Goal: Transaction & Acquisition: Purchase product/service

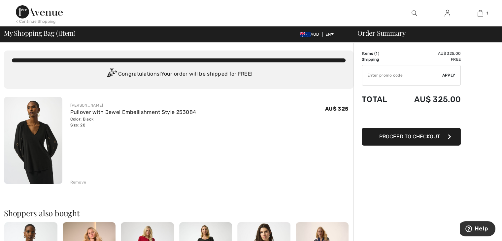
click at [399, 133] on span "Proceed to Checkout" at bounding box center [409, 136] width 61 height 6
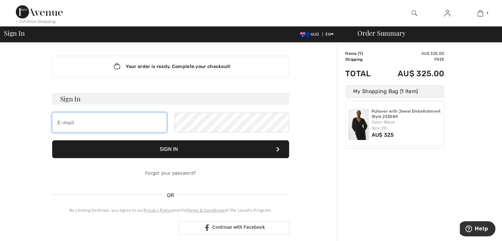
click at [75, 120] on input "email" at bounding box center [109, 122] width 114 height 20
type input "silkgnez@bigpond.com"
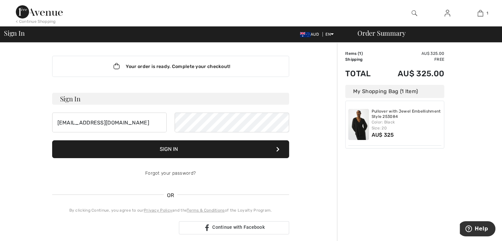
click at [181, 148] on button "Sign In" at bounding box center [170, 149] width 237 height 18
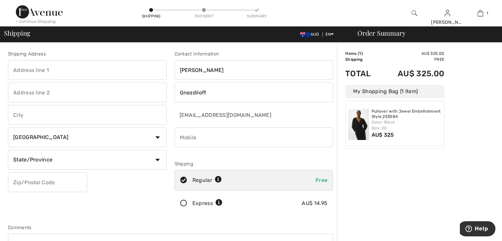
click at [59, 67] on input "text" at bounding box center [87, 70] width 159 height 20
type input "14 myall cresent"
click at [50, 114] on input "text" at bounding box center [87, 115] width 159 height 20
type input "wagga wagga"
click at [158, 137] on select "Country Canada United States Afghanistan Aland Islands Albania Algeria American…" at bounding box center [87, 137] width 159 height 20
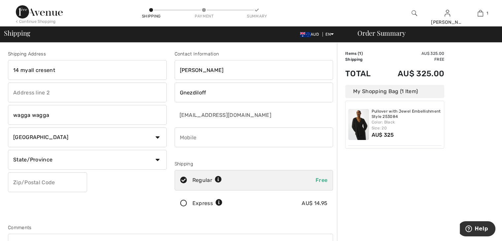
select select "AU"
click at [8, 127] on select "Country Canada United States Afghanistan Aland Islands Albania Algeria American…" at bounding box center [87, 137] width 159 height 20
click at [55, 157] on input "text" at bounding box center [87, 160] width 159 height 20
type input "N.S.W."
click at [57, 182] on input "text" at bounding box center [47, 182] width 79 height 20
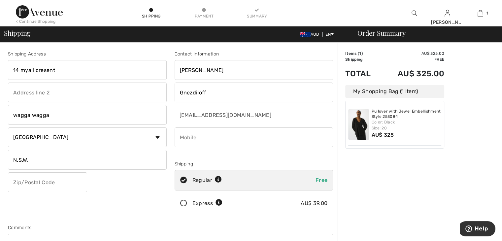
type input "2650"
click at [205, 133] on input "phone" at bounding box center [254, 137] width 159 height 20
type input "0419971398"
click at [393, 185] on div "Order Summary Details Items ( 1 ) AU$ 325.00 Promo code AU$ 0.00 Shipping Free …" at bounding box center [419, 236] width 165 height 387
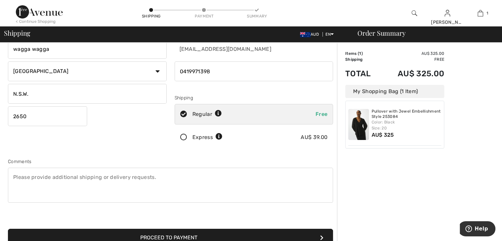
scroll to position [132, 0]
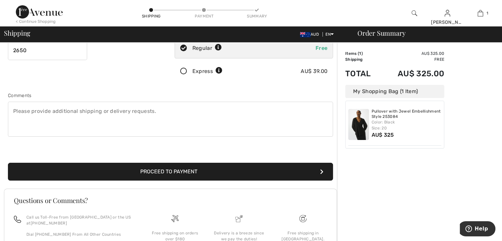
click at [171, 169] on button "Proceed to Payment" at bounding box center [170, 172] width 325 height 18
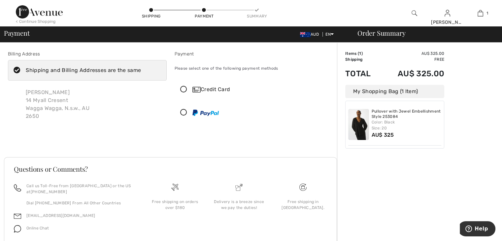
click at [181, 89] on icon at bounding box center [183, 89] width 17 height 7
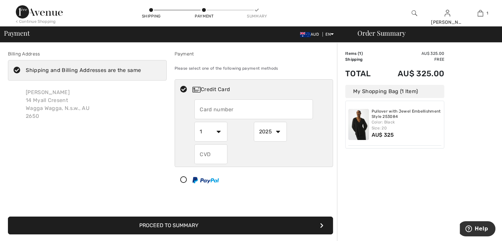
click at [214, 107] on input "text" at bounding box center [253, 109] width 118 height 20
type input "5163232008037583"
click at [218, 129] on select "1 2 3 4 5 6 7 8 9 10 11 12" at bounding box center [210, 132] width 33 height 20
select select "10"
click at [194, 122] on select "1 2 3 4 5 6 7 8 9 10 11 12" at bounding box center [210, 132] width 33 height 20
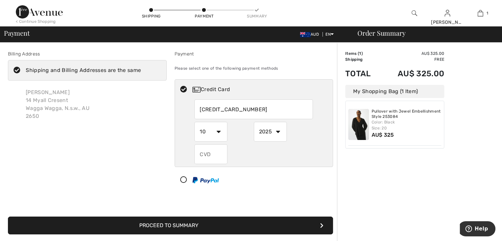
click at [276, 132] on select "2025 2026 2027 2028 2029 2030 2031 2032 2033 2034 2035" at bounding box center [270, 132] width 33 height 20
select select "2026"
click at [254, 122] on select "2025 2026 2027 2028 2029 2030 2031 2032 2033 2034 2035" at bounding box center [270, 132] width 33 height 20
click at [220, 152] on input "text" at bounding box center [210, 154] width 33 height 20
type input "695"
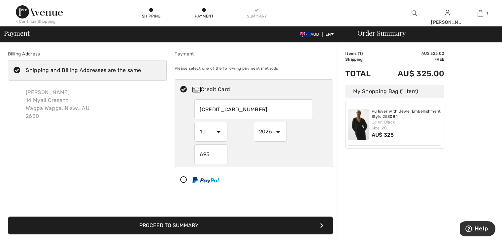
click at [239, 143] on div "5163232008037583 1 2 3 4 5 6 7 8 9 10 11 12 2025 2026 2027 2028 2029 2030 2031 …" at bounding box center [253, 131] width 118 height 65
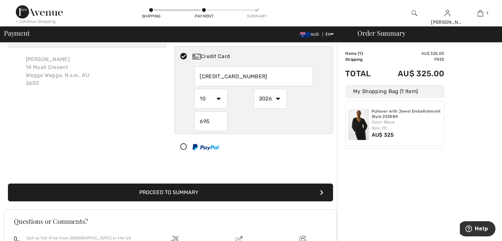
click at [239, 189] on button "Proceed to Summary" at bounding box center [170, 192] width 325 height 18
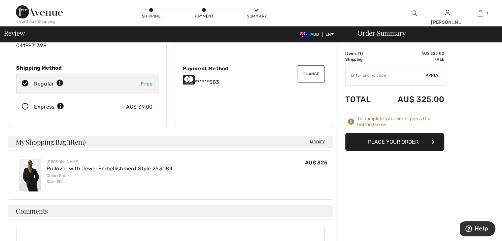
scroll to position [33, 0]
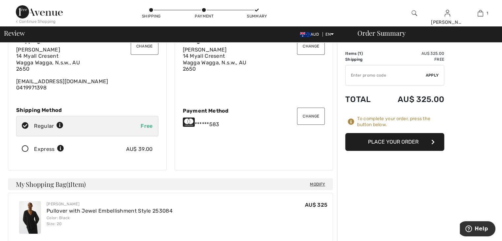
click at [413, 140] on button "Place Your Order" at bounding box center [394, 142] width 99 height 18
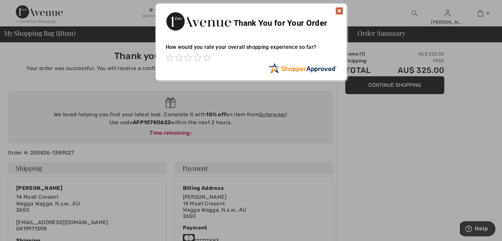
click at [396, 81] on div "Sorry! Something went wrong. Close Thank You for Your Order How would you rate …" at bounding box center [251, 42] width 502 height 84
click at [341, 9] on img at bounding box center [339, 11] width 8 height 8
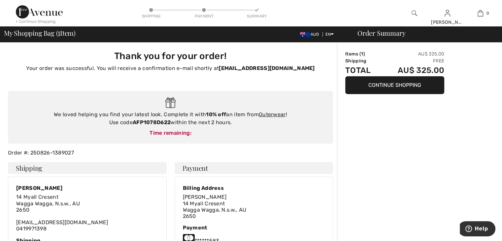
click at [389, 83] on button "Continue Shopping" at bounding box center [394, 85] width 99 height 18
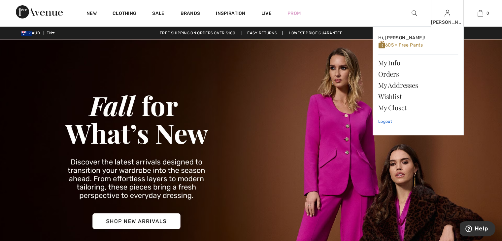
click at [385, 119] on link "Logout" at bounding box center [418, 121] width 80 height 16
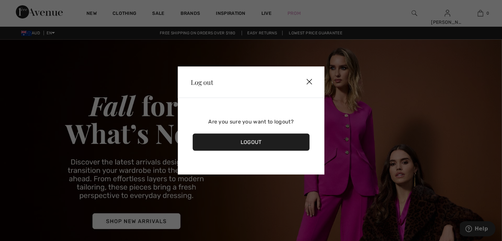
click at [247, 143] on div "Logout" at bounding box center [250, 142] width 117 height 17
